Goal: Use online tool/utility: Utilize a website feature to perform a specific function

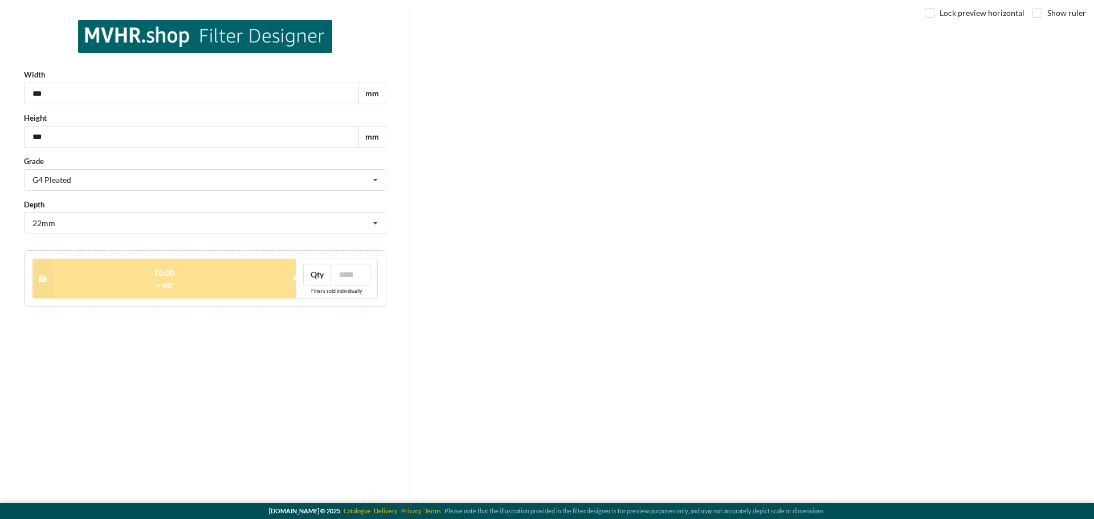
type input "***"
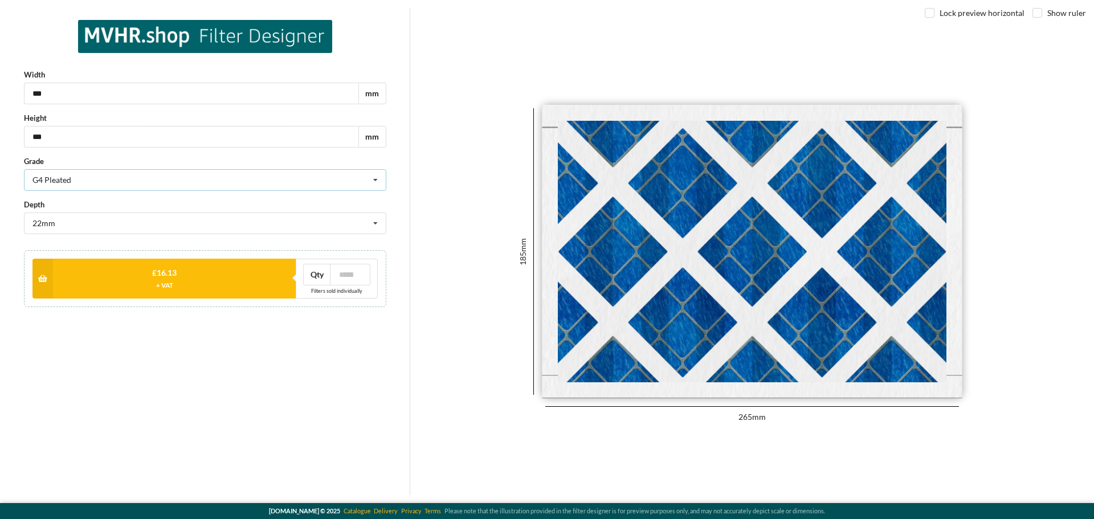
click at [138, 172] on div "G4 Pleated G4 Pleated G4 Carbon Pleated M5 Pleated" at bounding box center [205, 180] width 362 height 22
click at [125, 225] on div "G4 Carbon Pleated" at bounding box center [205, 221] width 361 height 21
click at [154, 413] on div "Width *** mm Height *** mm Grade G4 Pleated G4 Pleated G4 Carbon Pleated M5 Ple…" at bounding box center [205, 251] width 394 height 487
click at [120, 178] on div "G4 Pleated G4 Pleated G4 Carbon Pleated M5 Pleated" at bounding box center [205, 180] width 362 height 22
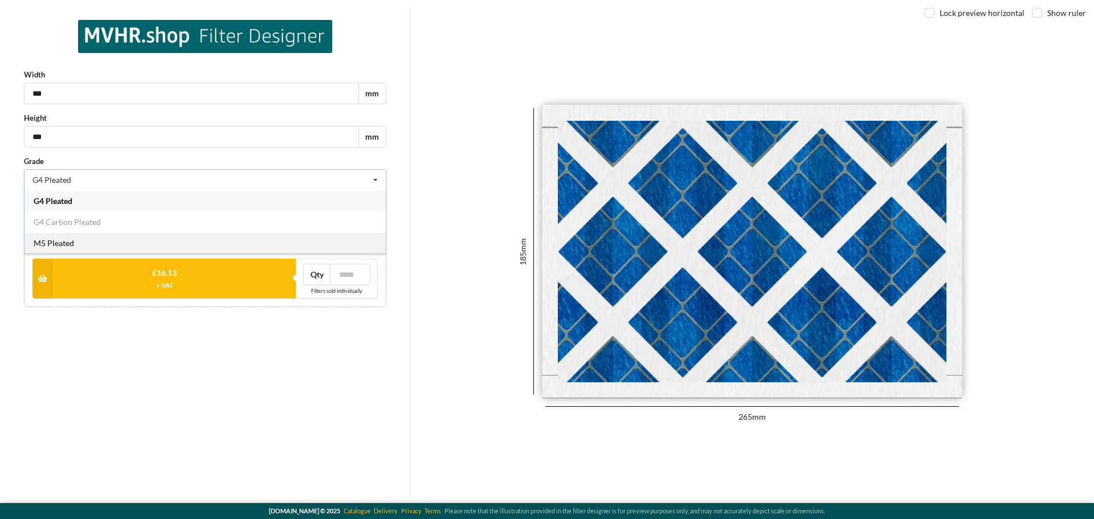
click at [108, 236] on div "M5 Pleated" at bounding box center [205, 243] width 361 height 21
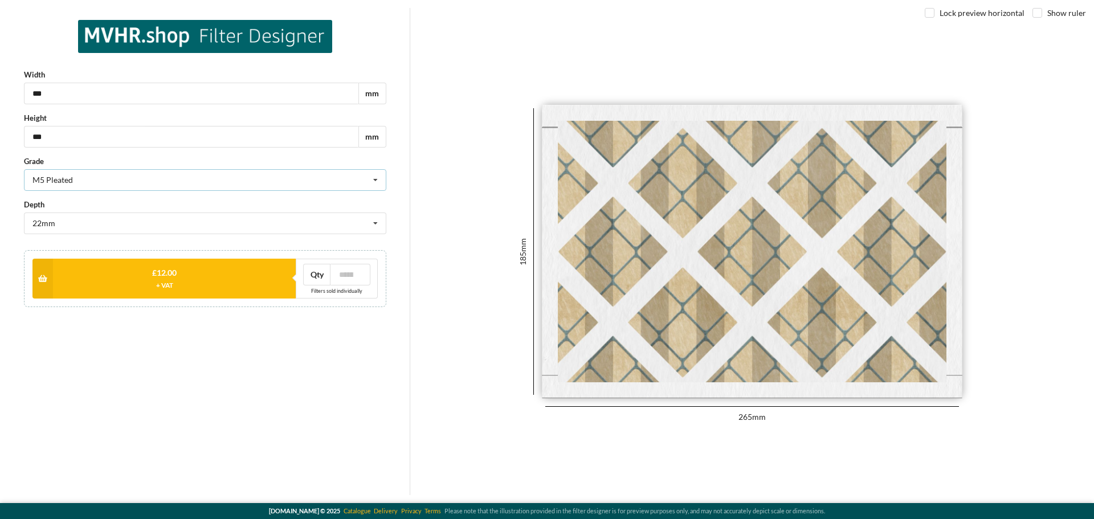
click at [116, 176] on div "M5 Pleated G4 Pleated G4 Carbon Pleated M5 Pleated" at bounding box center [205, 180] width 362 height 22
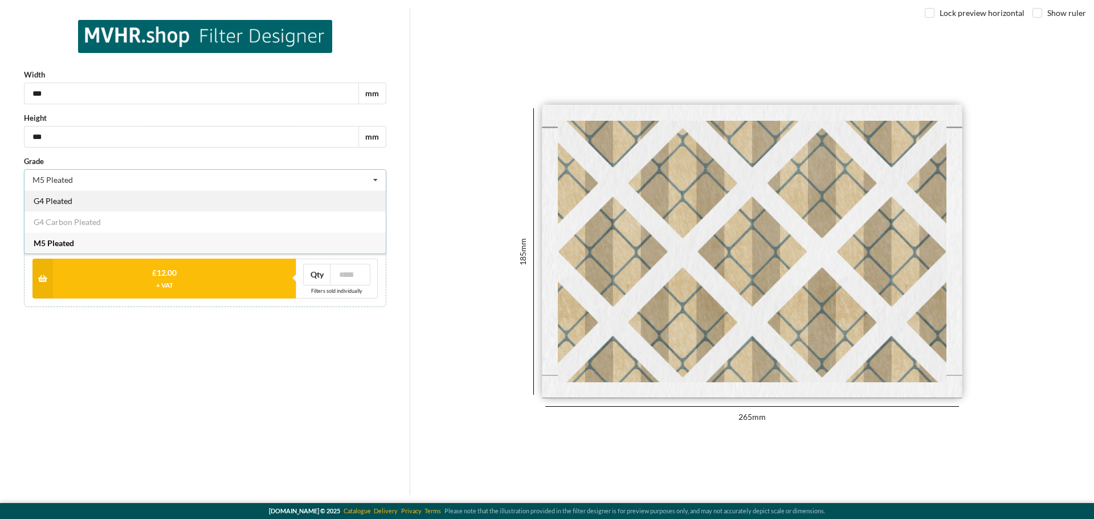
click at [108, 201] on div "G4 Pleated" at bounding box center [205, 200] width 361 height 21
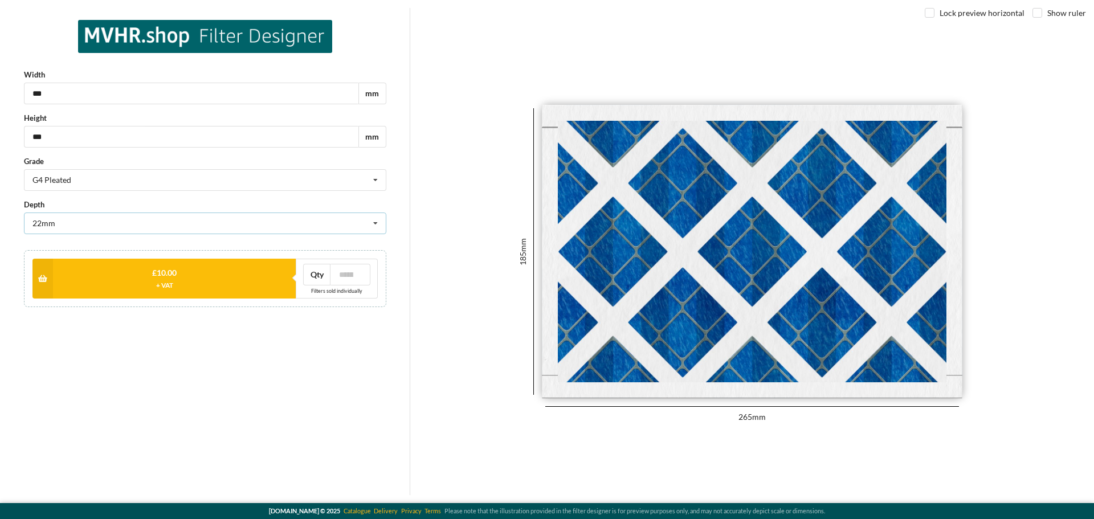
click at [111, 219] on div "22mm 22mm 45mm 95mm" at bounding box center [205, 224] width 362 height 22
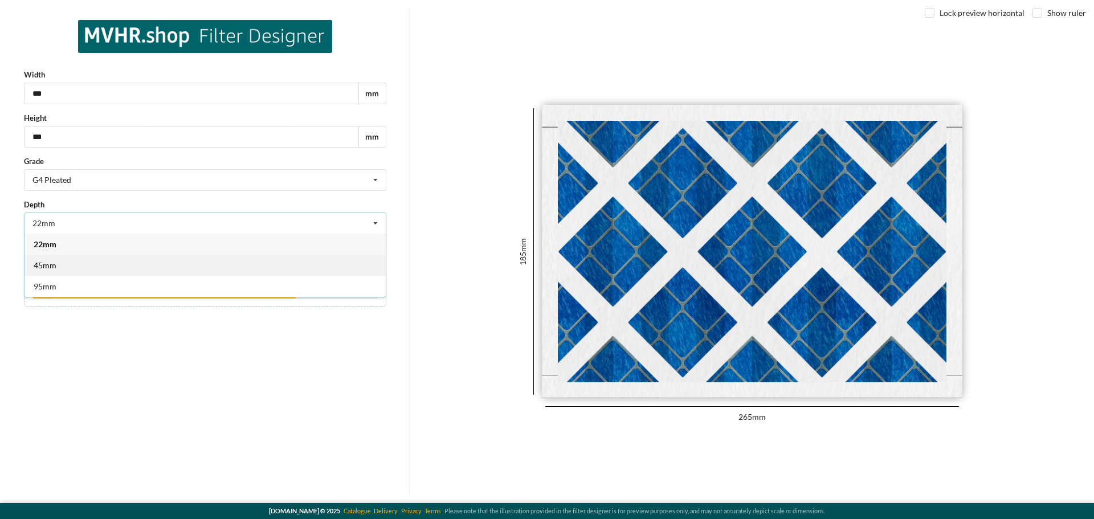
click at [100, 264] on div "45mm" at bounding box center [205, 265] width 361 height 21
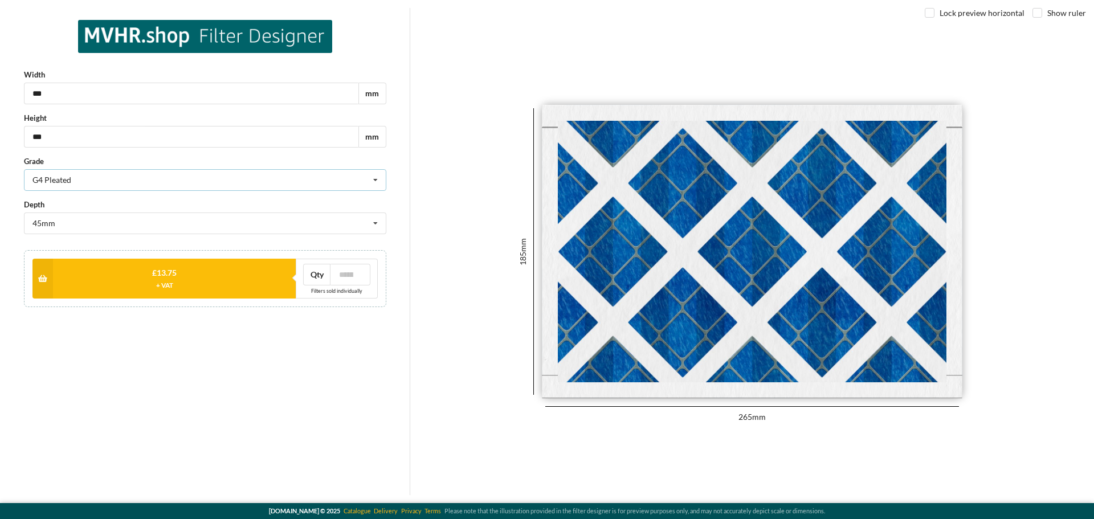
click at [103, 181] on div "G4 Pleated G4 Pleated G4 Carbon Pleated M5 Pleated" at bounding box center [205, 180] width 362 height 22
click at [104, 222] on div "G4 Carbon Pleated" at bounding box center [205, 221] width 361 height 21
